Goal: Information Seeking & Learning: Learn about a topic

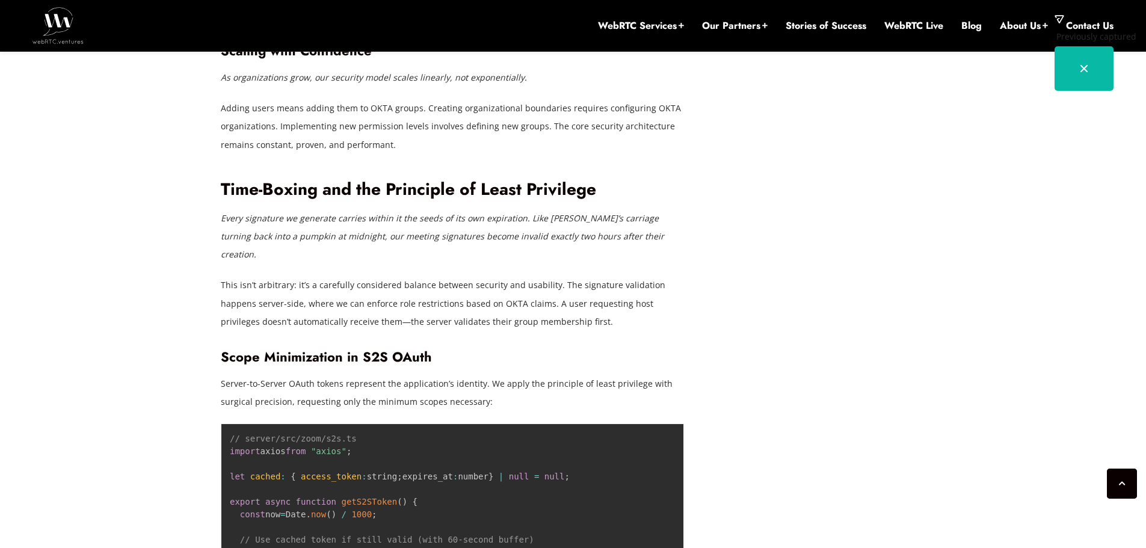
scroll to position [4412, 0]
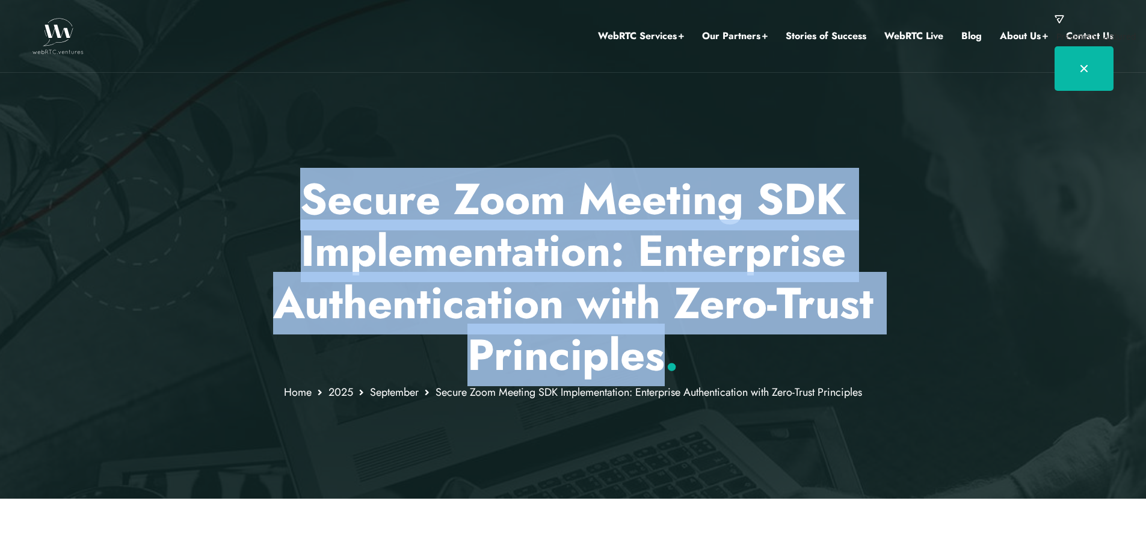
drag, startPoint x: 291, startPoint y: 200, endPoint x: 667, endPoint y: 348, distance: 404.3
click at [667, 348] on p "Secure Zoom Meeting SDK Implementation: Enterprise Authentication with Zero-Tru…" at bounding box center [573, 277] width 704 height 208
copy p "Secure Zoom Meeting SDK Implementation: Enterprise Authentication with Zero-Tru…"
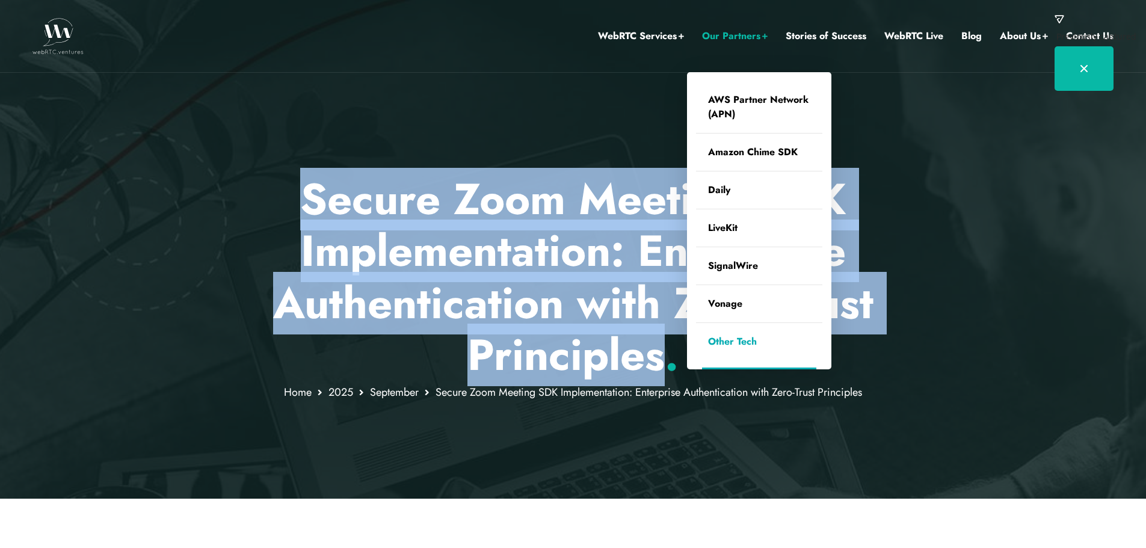
click at [725, 344] on link "Other Tech" at bounding box center [759, 341] width 126 height 37
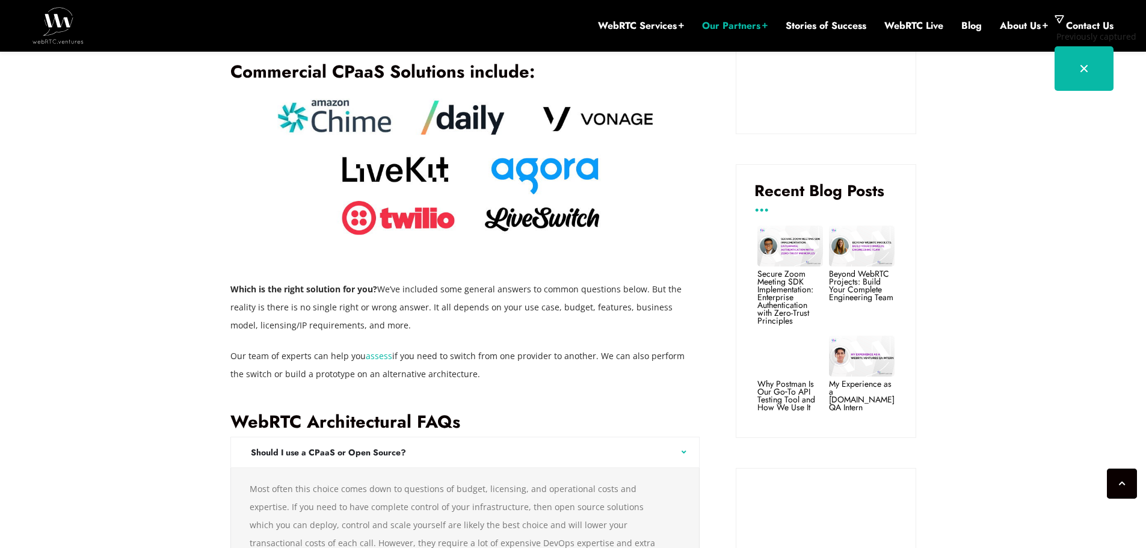
scroll to position [1051, 0]
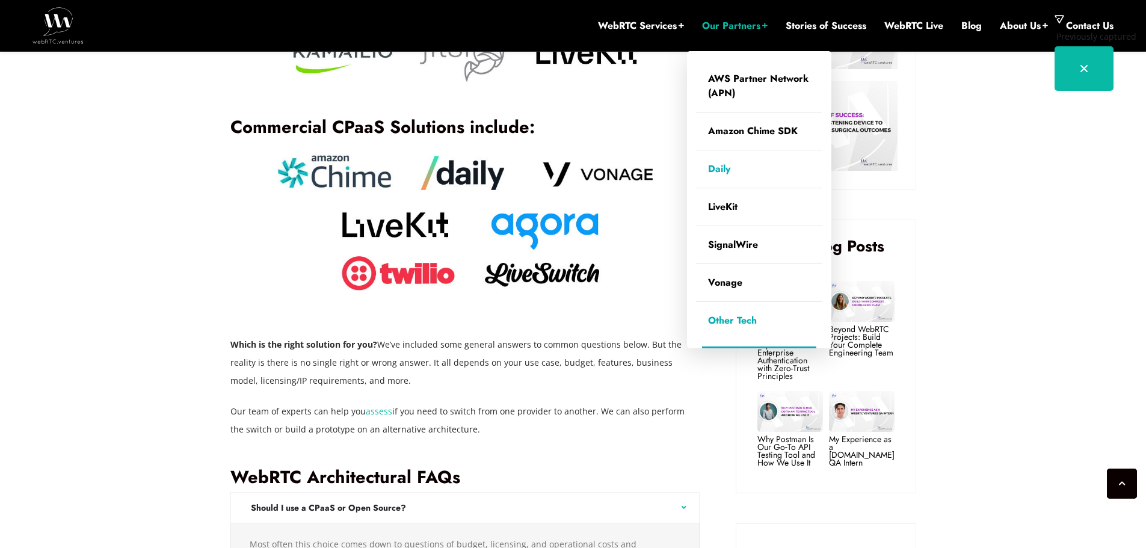
click at [721, 168] on link "Daily" at bounding box center [759, 168] width 126 height 37
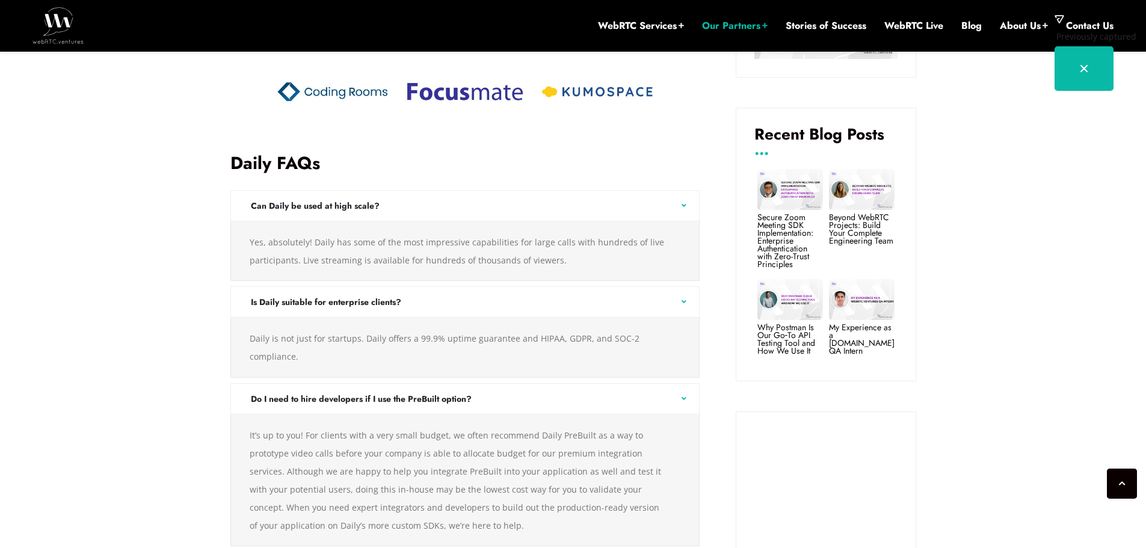
scroll to position [1095, 0]
